Goal: Task Accomplishment & Management: Manage account settings

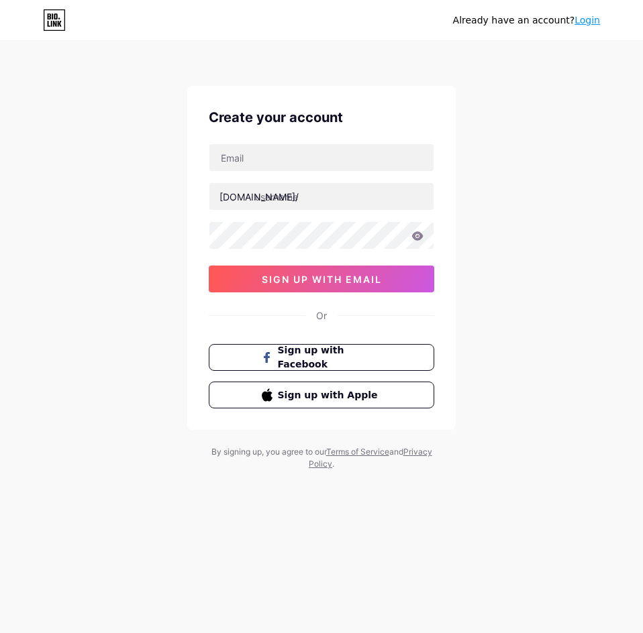
click at [586, 20] on link "Login" at bounding box center [586, 20] width 25 height 11
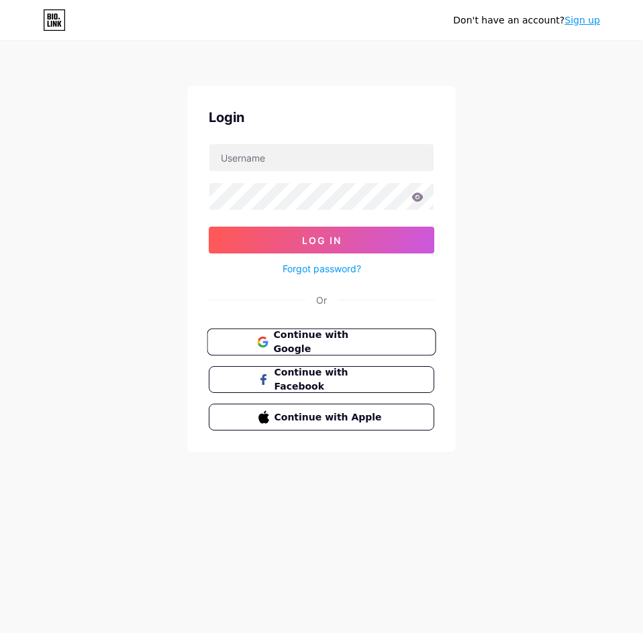
click at [336, 343] on span "Continue with Google" at bounding box center [329, 342] width 112 height 29
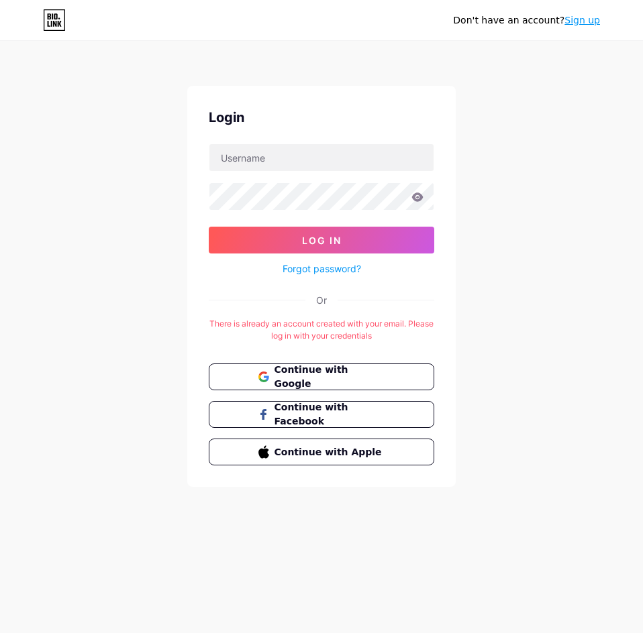
click at [580, 20] on link "Sign up" at bounding box center [582, 20] width 36 height 11
click at [327, 376] on span "Continue with Google" at bounding box center [329, 377] width 112 height 29
click at [330, 166] on input "text" at bounding box center [321, 157] width 224 height 27
click at [429, 303] on div "Or" at bounding box center [321, 300] width 225 height 14
click at [299, 378] on span "Continue with Google" at bounding box center [329, 377] width 112 height 29
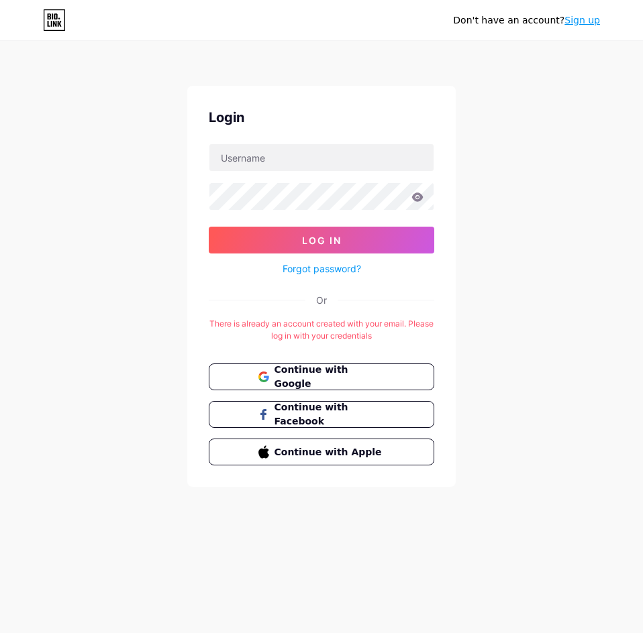
click at [302, 172] on form "Log In Forgot password?" at bounding box center [321, 211] width 225 height 134
drag, startPoint x: 304, startPoint y: 164, endPoint x: 303, endPoint y: 171, distance: 6.8
click at [303, 170] on input "text" at bounding box center [321, 157] width 224 height 27
click at [319, 272] on link "Forgot password?" at bounding box center [322, 269] width 79 height 14
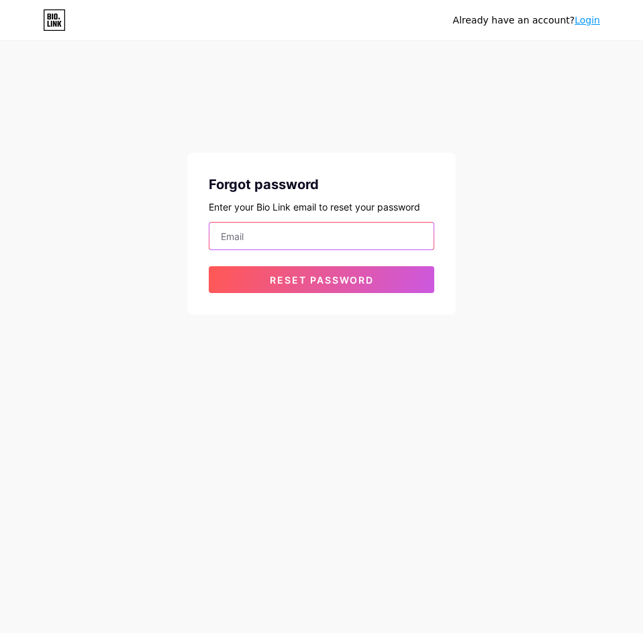
click at [264, 234] on input "email" at bounding box center [321, 236] width 224 height 27
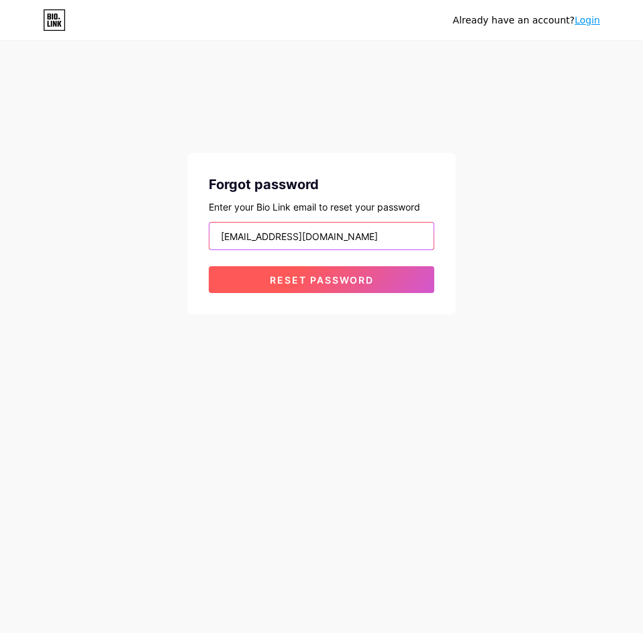
type input "[EMAIL_ADDRESS][DOMAIN_NAME]"
click at [289, 270] on button "Reset password" at bounding box center [321, 279] width 225 height 27
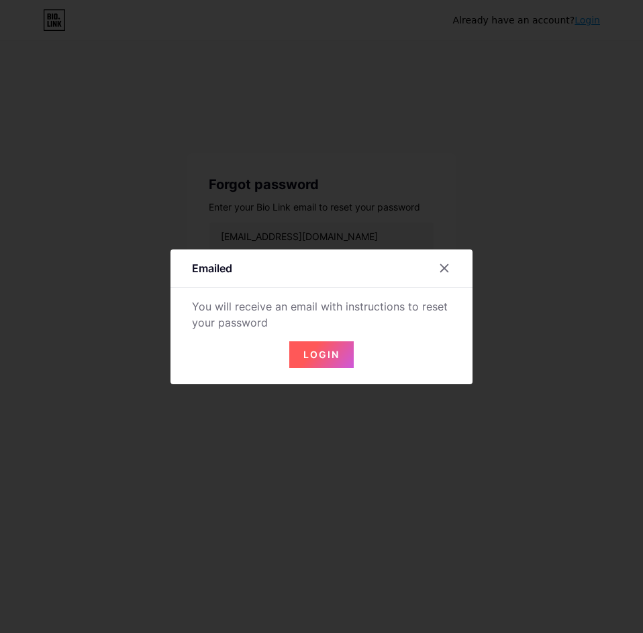
click at [313, 346] on button "Login" at bounding box center [321, 355] width 64 height 27
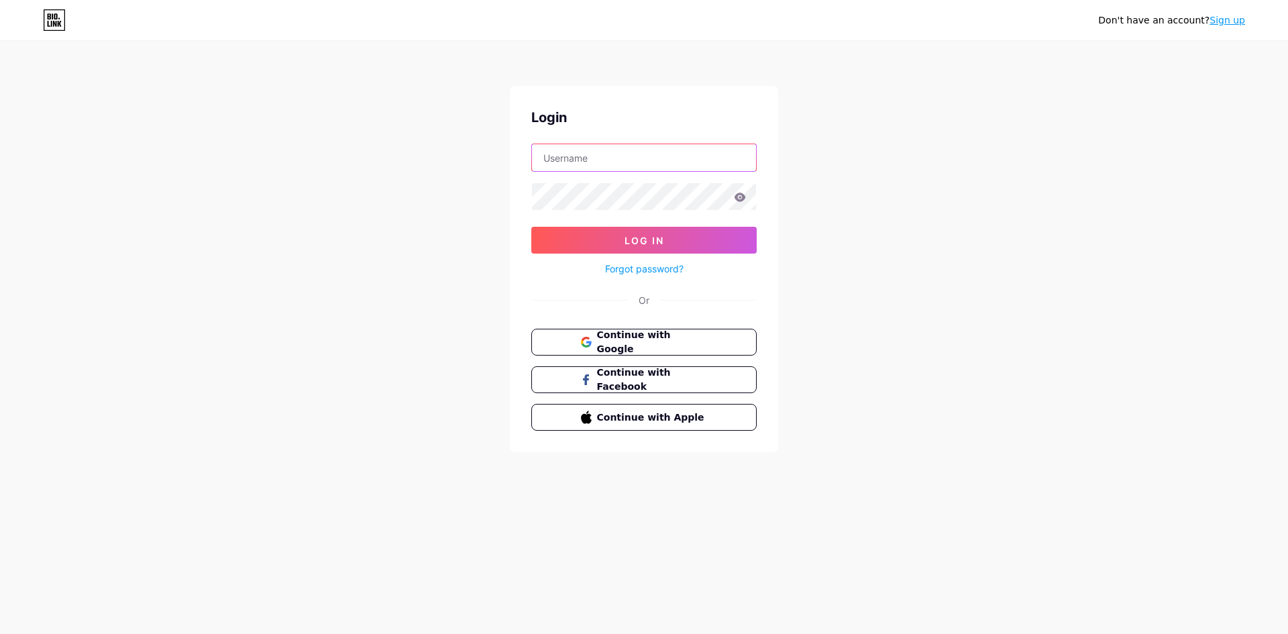
drag, startPoint x: 625, startPoint y: 150, endPoint x: 625, endPoint y: 161, distance: 11.4
click at [625, 155] on input "text" at bounding box center [644, 157] width 224 height 27
type input "[EMAIL_ADDRESS][DOMAIN_NAME]"
click at [625, 210] on div at bounding box center [643, 197] width 225 height 28
click at [531, 227] on button "Log In" at bounding box center [643, 240] width 225 height 27
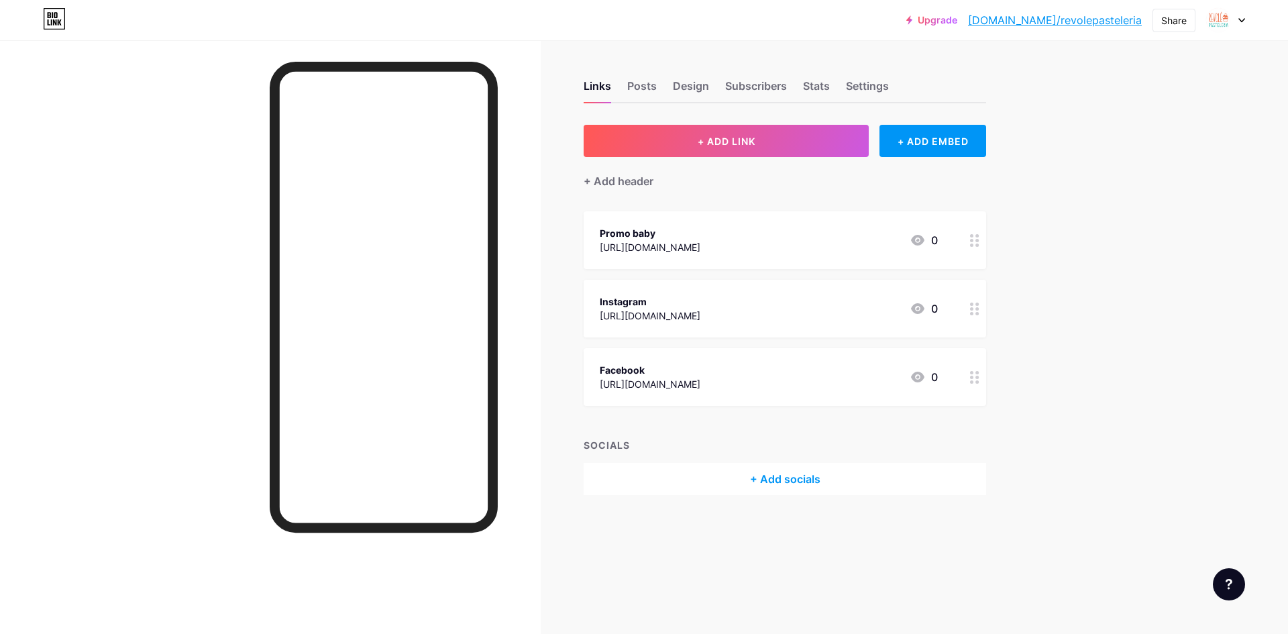
click at [968, 372] on div at bounding box center [975, 377] width 23 height 58
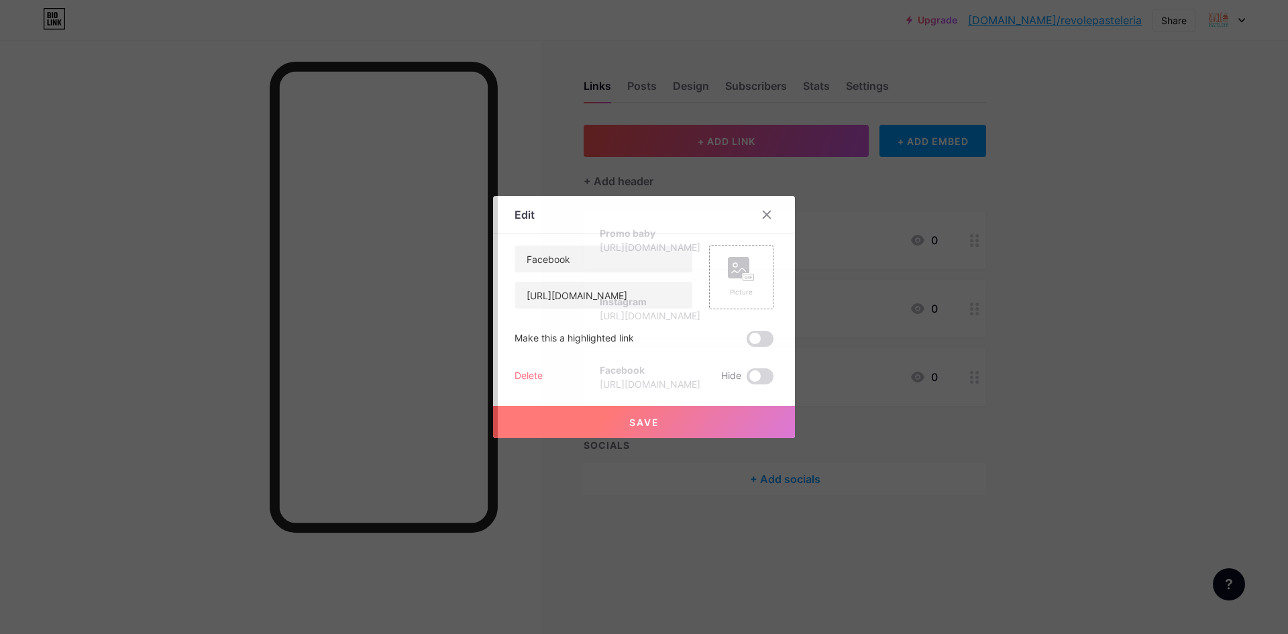
click at [533, 371] on div "Delete" at bounding box center [529, 376] width 28 height 16
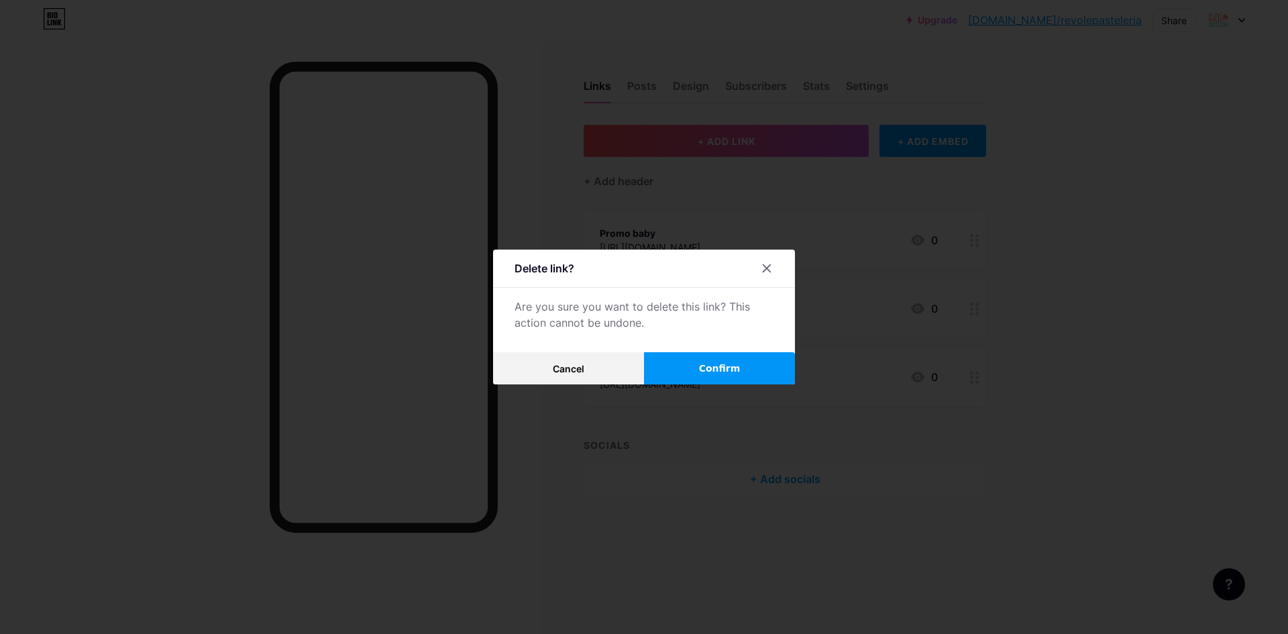
click at [743, 376] on button "Confirm" at bounding box center [719, 368] width 151 height 32
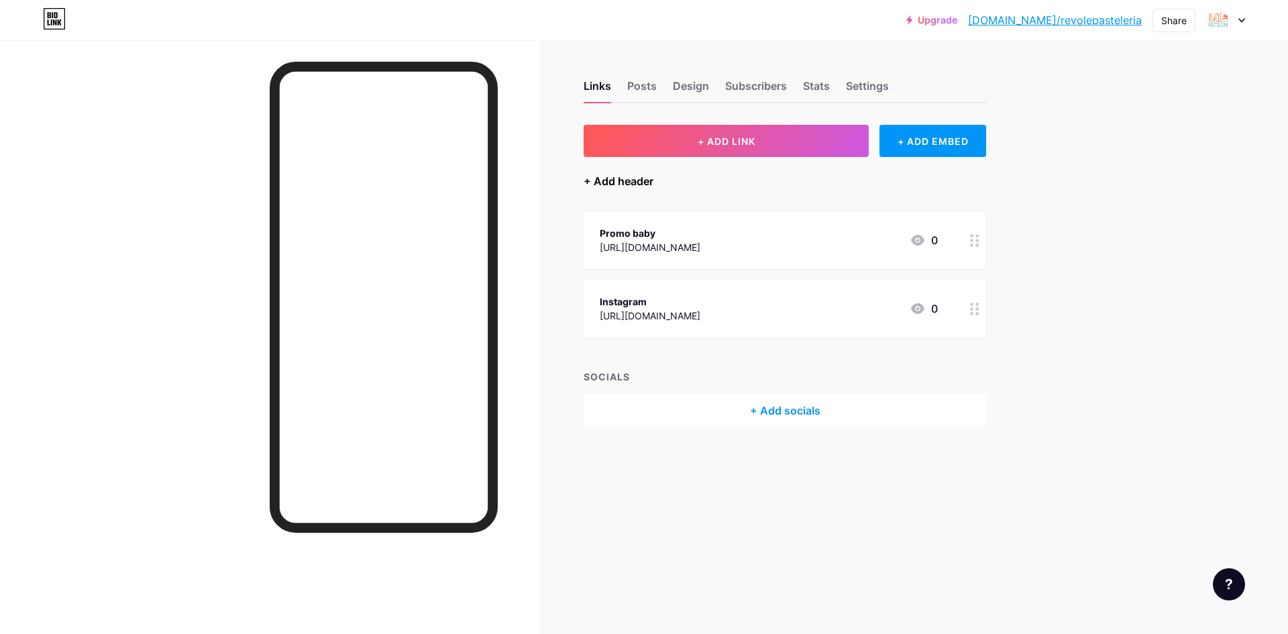
click at [616, 183] on div "+ Add header" at bounding box center [619, 181] width 70 height 16
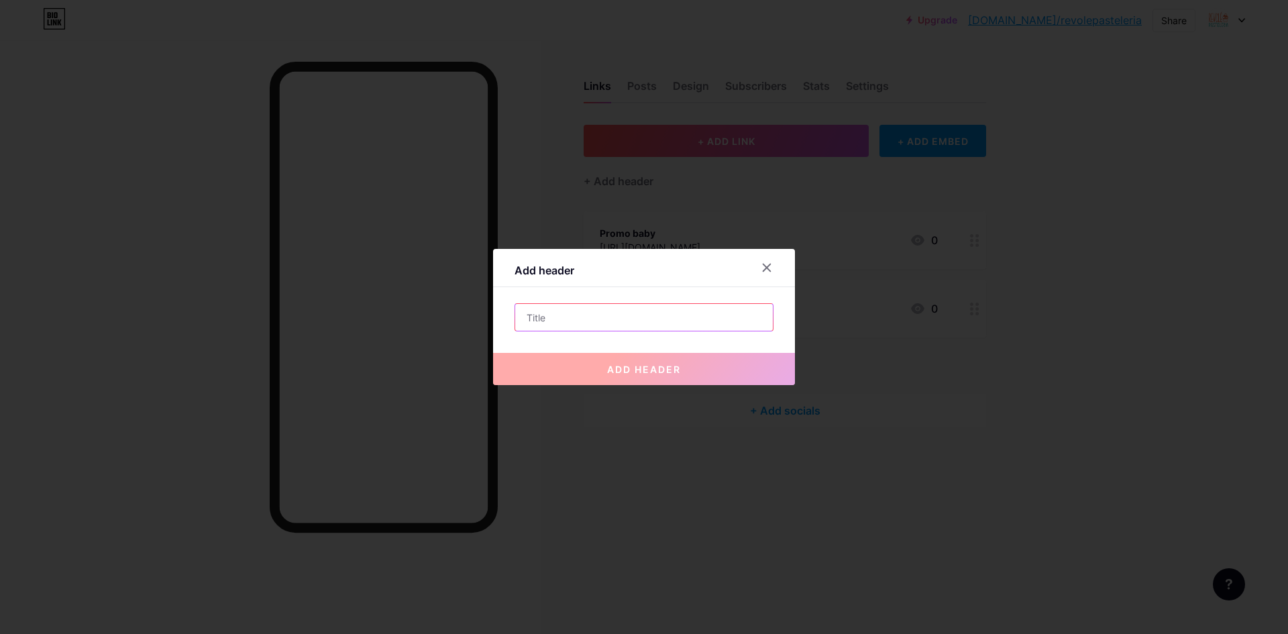
click at [588, 324] on input "text" at bounding box center [644, 317] width 258 height 27
type input "C"
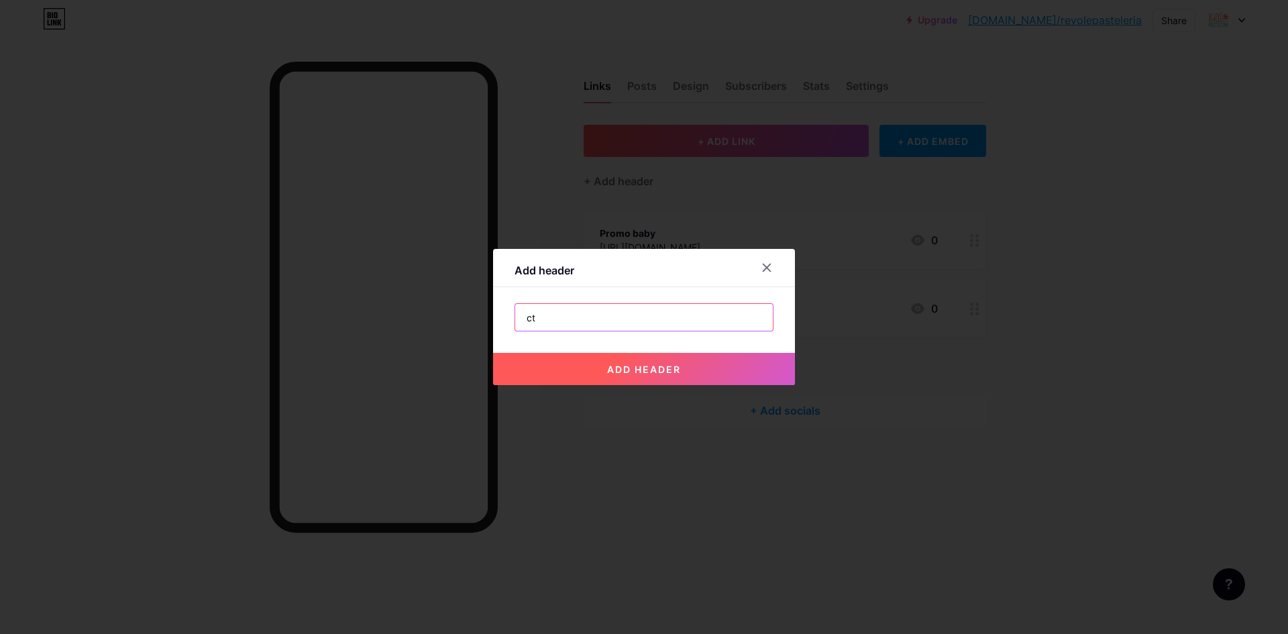
type input "c"
type input "Catalogo de packs"
click at [713, 363] on button "add header" at bounding box center [644, 369] width 302 height 32
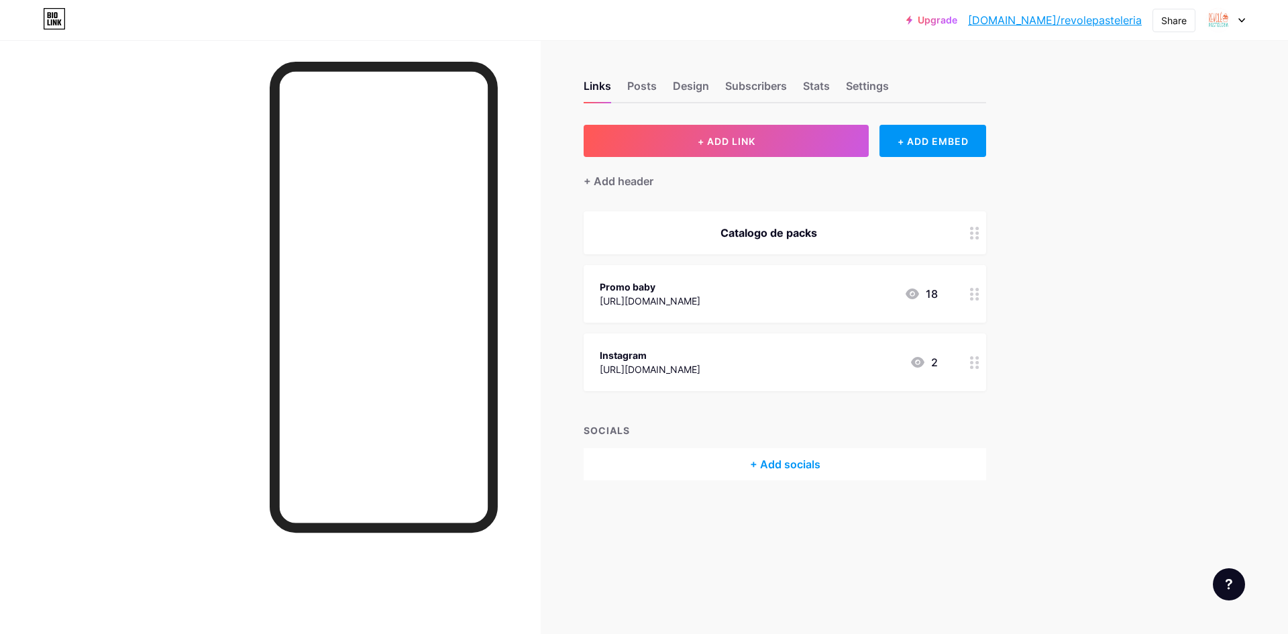
click at [977, 233] on circle at bounding box center [977, 233] width 3 height 3
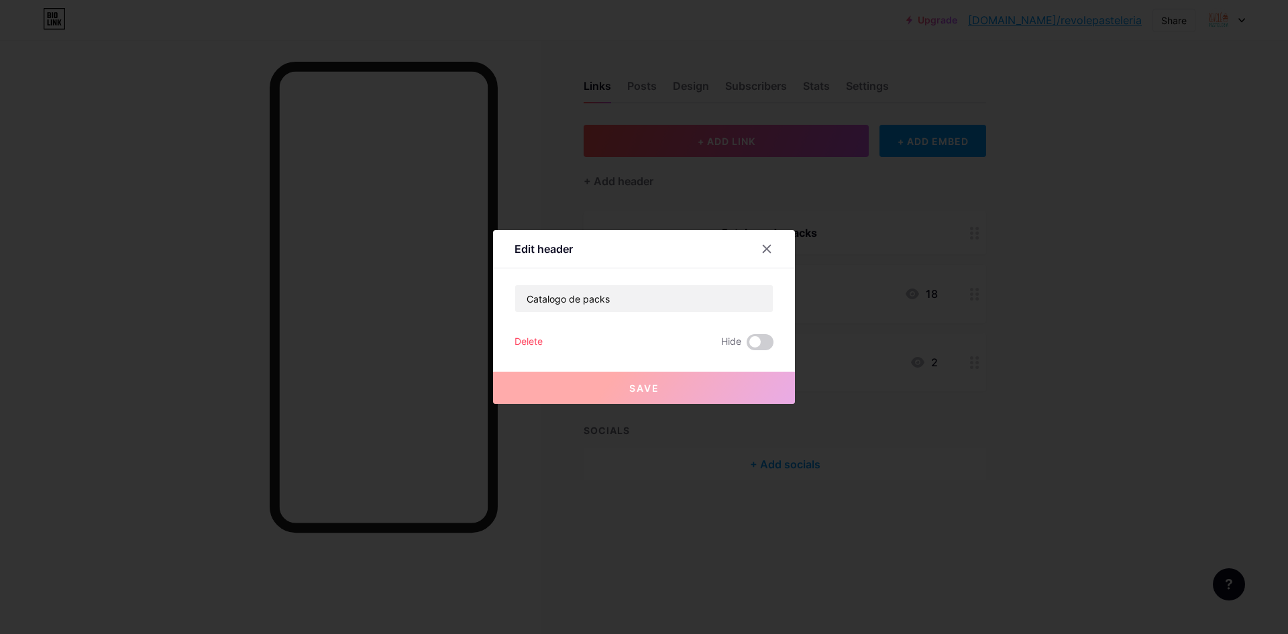
click at [684, 391] on button "Save" at bounding box center [644, 388] width 302 height 32
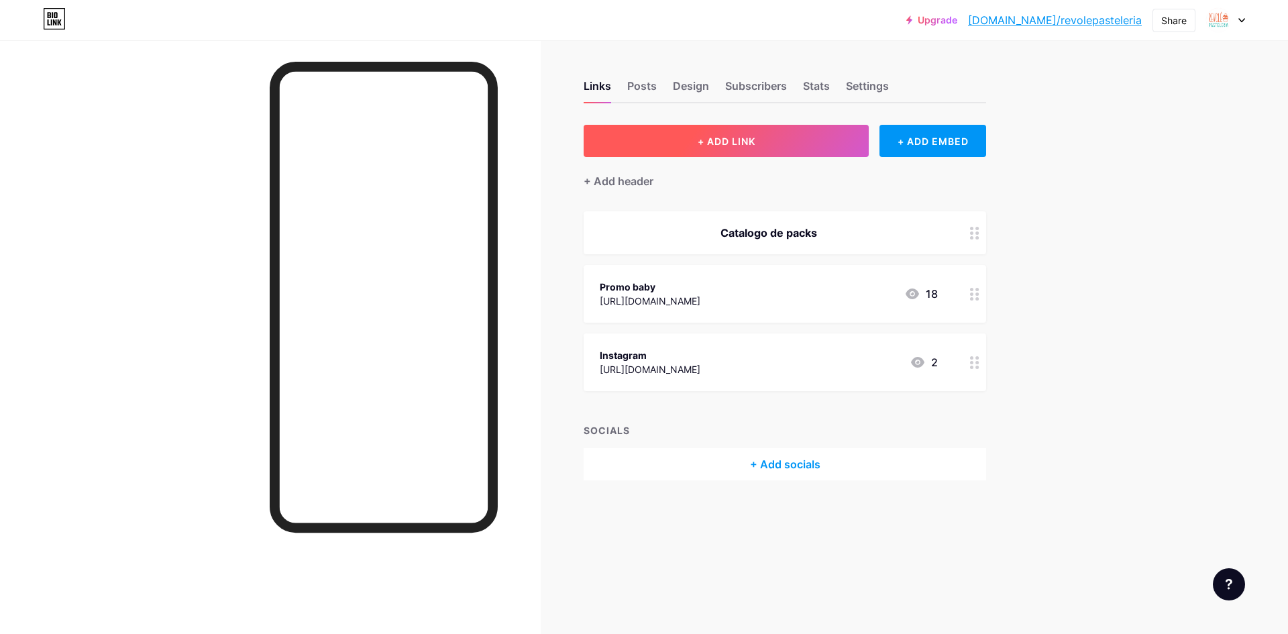
click at [648, 146] on button "+ ADD LINK" at bounding box center [726, 141] width 285 height 32
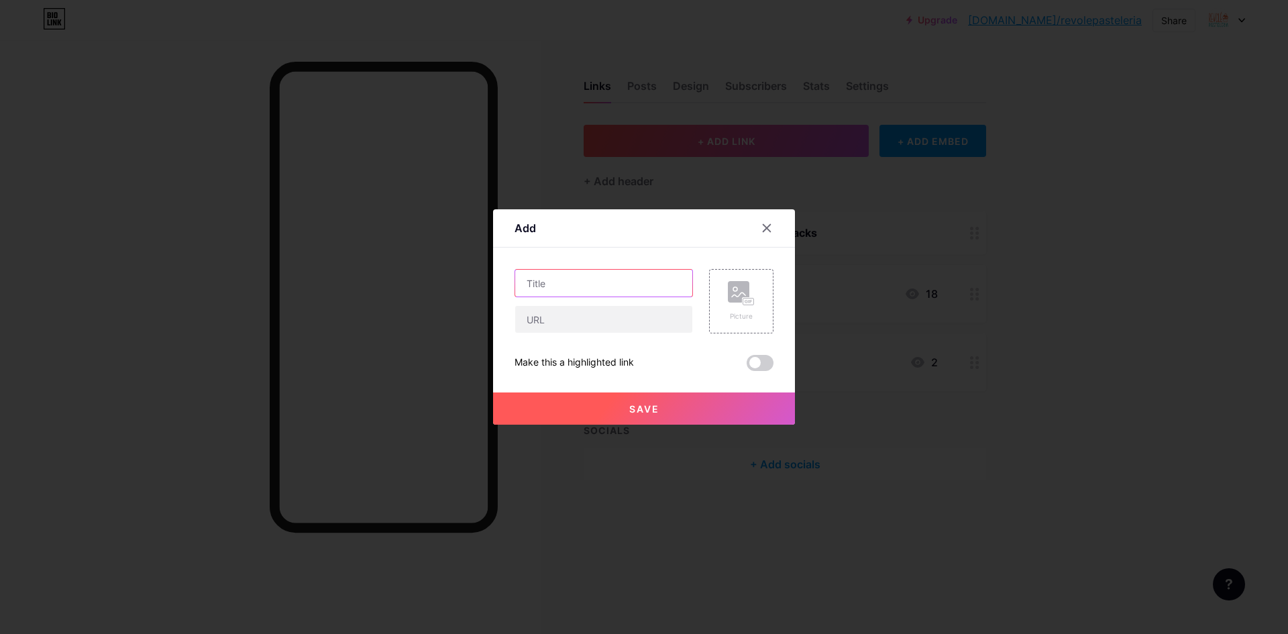
click at [596, 286] on input "text" at bounding box center [603, 283] width 177 height 27
type input "CATALOGO DE PACK 2025"
click at [593, 315] on input "text" at bounding box center [603, 319] width 177 height 27
paste input "https://www.canva.com/design/DAGsm34hlbA/bOjeWLtjP-U9hfpBy22daA/edit?utm_conten…"
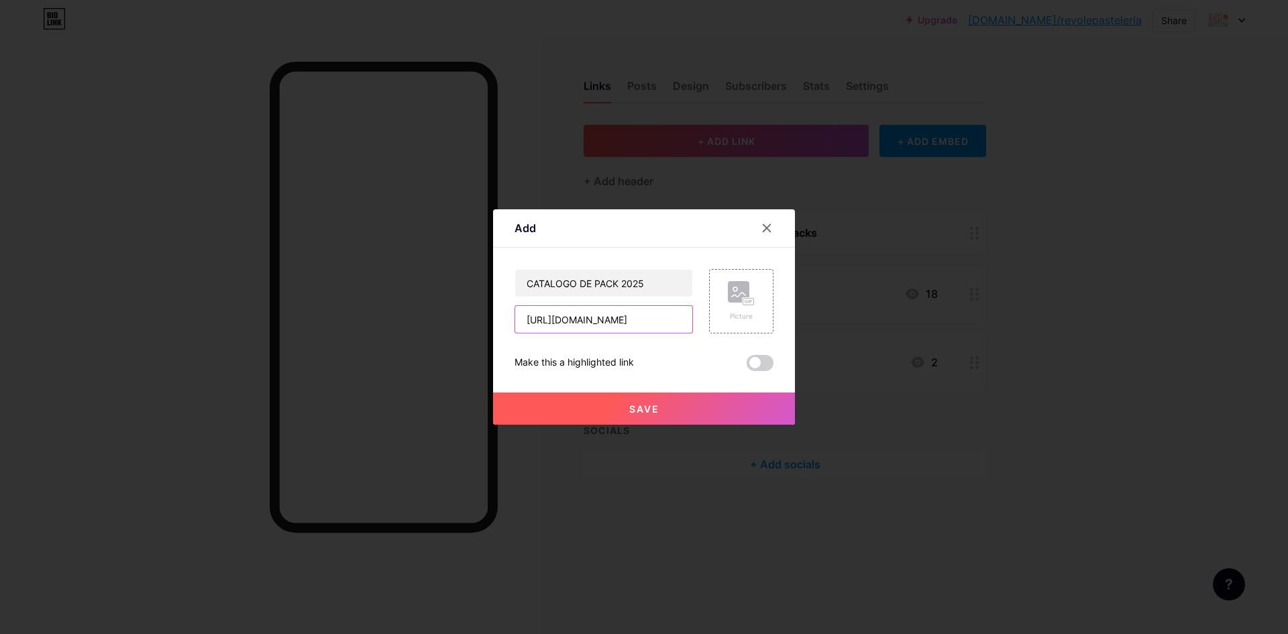
type input "https://www.canva.com/design/DAGsm34hlbA/bOjeWLtjP-U9hfpBy22daA/edit?utm_conten…"
click at [690, 402] on button "Save" at bounding box center [644, 409] width 302 height 32
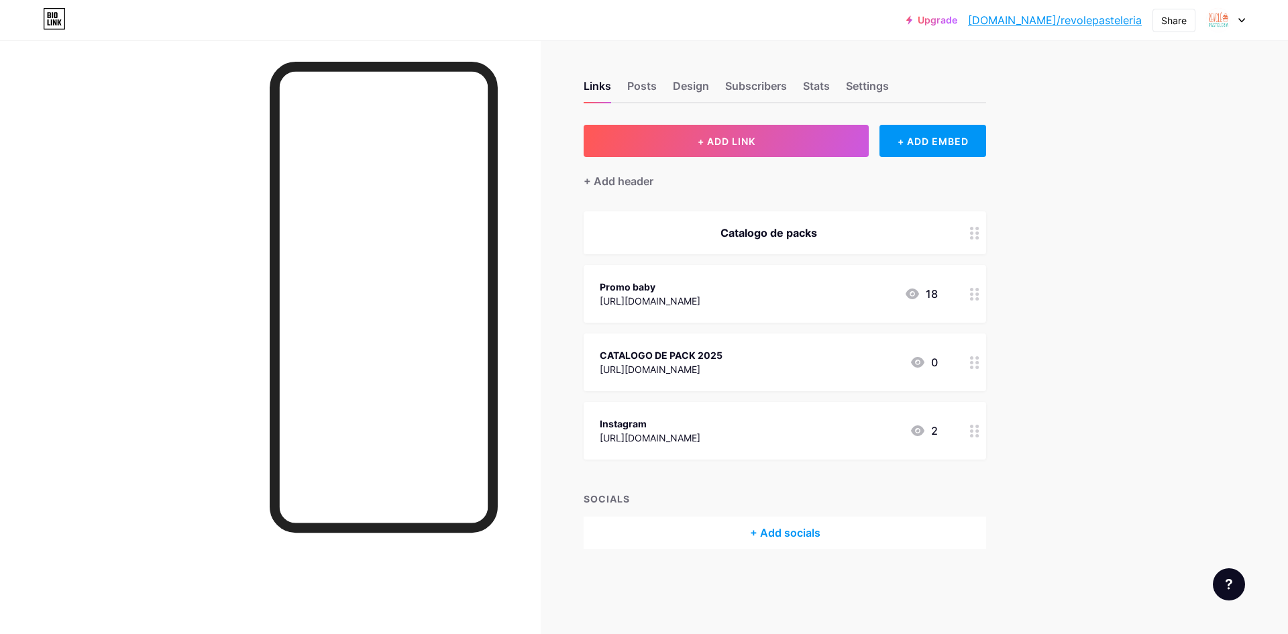
click at [976, 242] on div at bounding box center [975, 232] width 23 height 43
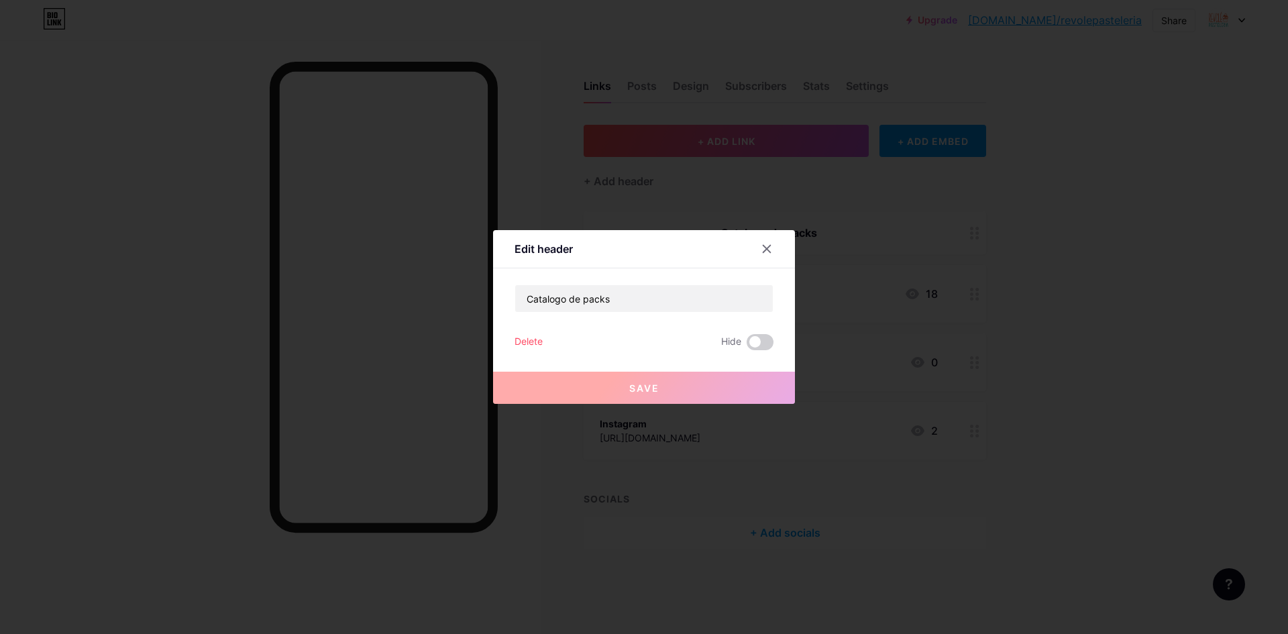
click at [539, 342] on div "Delete" at bounding box center [529, 342] width 28 height 16
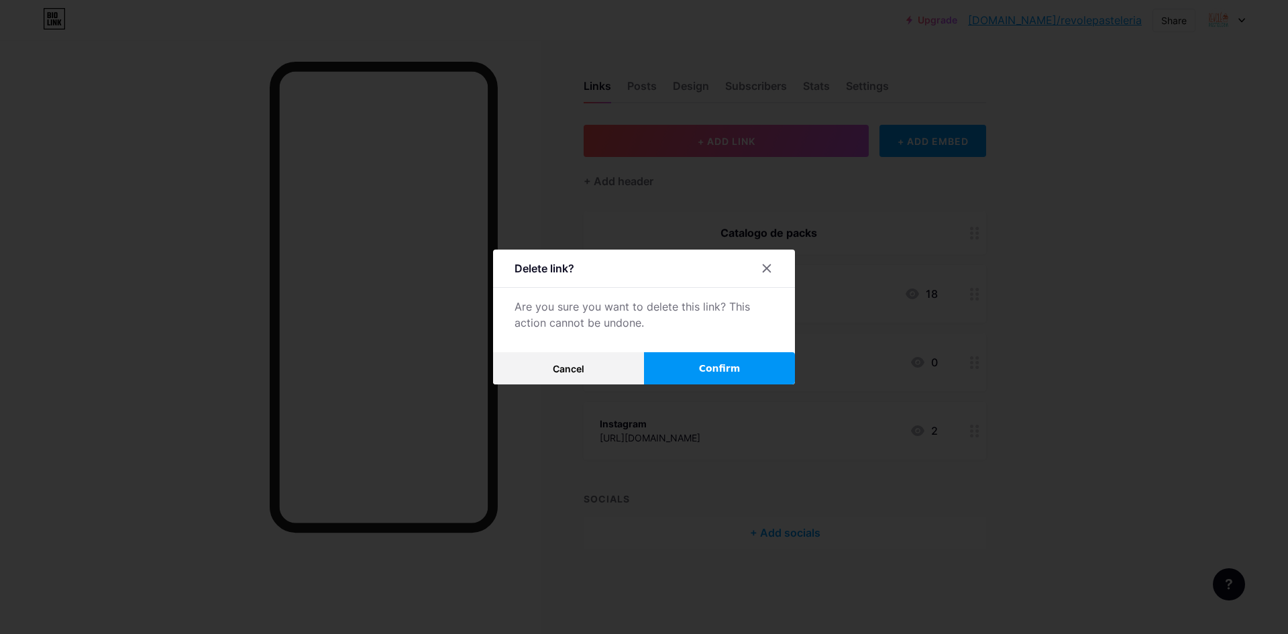
click at [690, 366] on button "Confirm" at bounding box center [719, 368] width 151 height 32
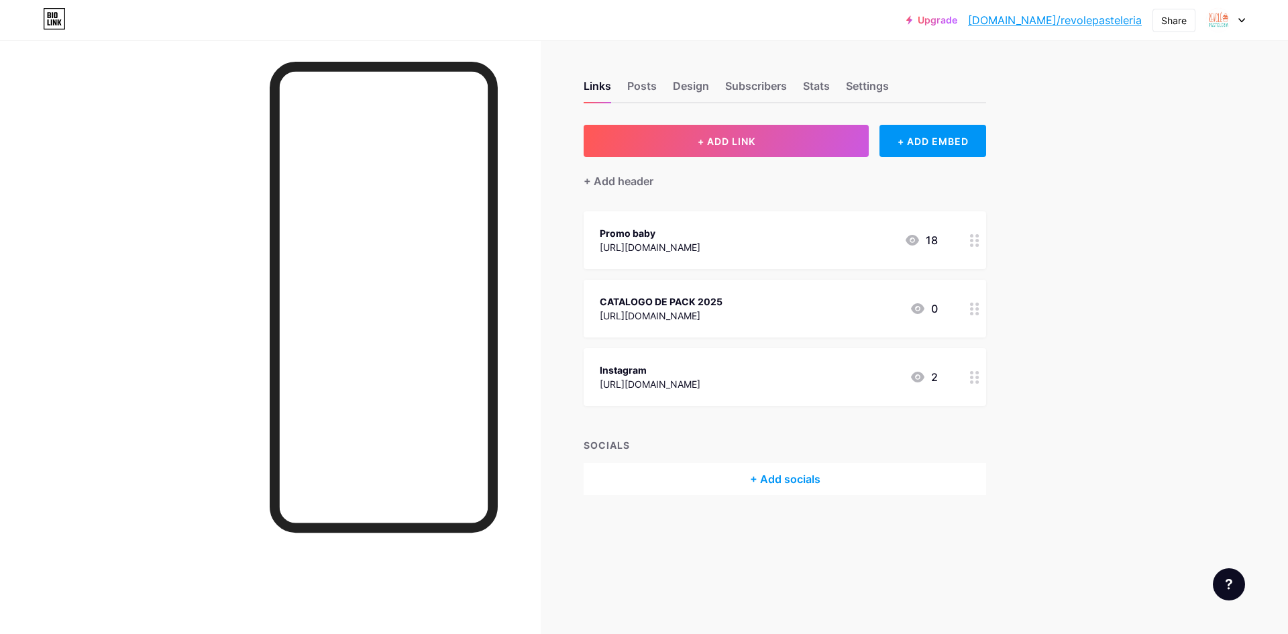
click at [974, 236] on circle at bounding box center [971, 235] width 3 height 3
click at [530, 373] on div "Delete" at bounding box center [529, 376] width 28 height 16
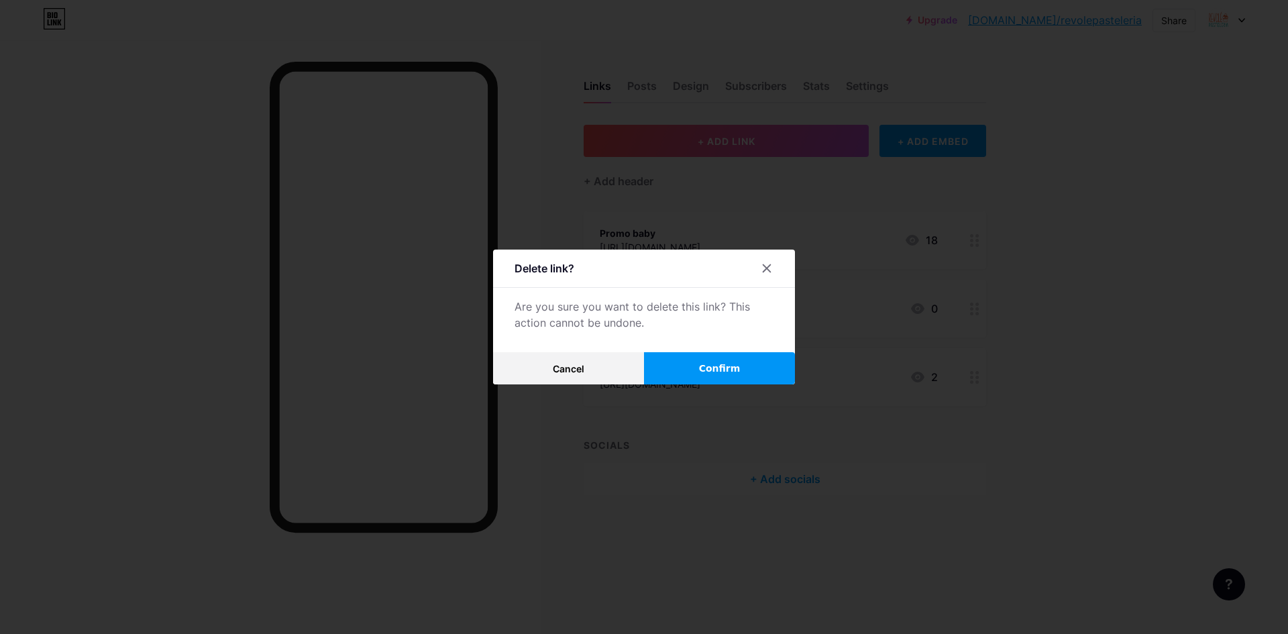
click at [702, 365] on span "Confirm" at bounding box center [720, 369] width 42 height 14
